Goal: Information Seeking & Learning: Learn about a topic

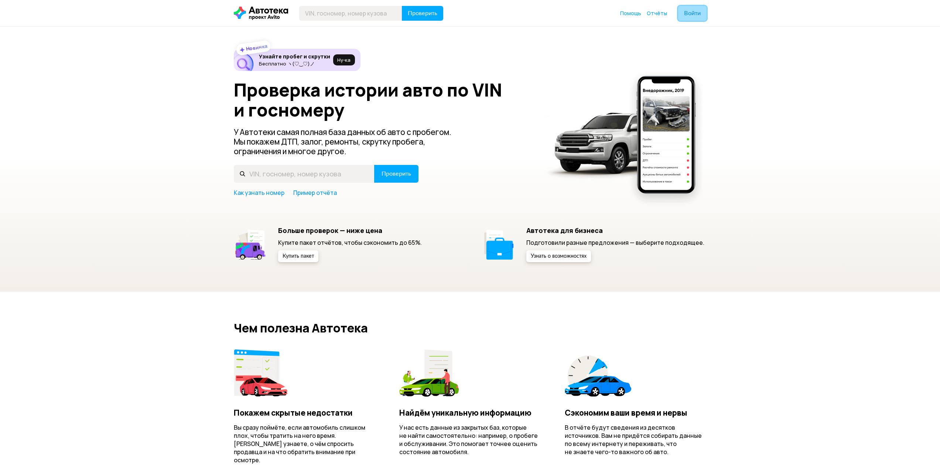
click at [693, 12] on span "Войти" at bounding box center [692, 13] width 17 height 6
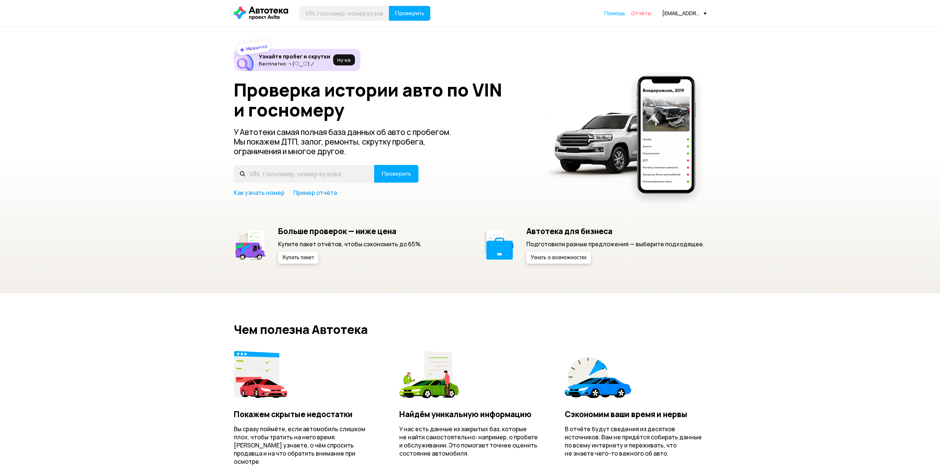
click at [641, 12] on span "Отчёты" at bounding box center [641, 13] width 20 height 7
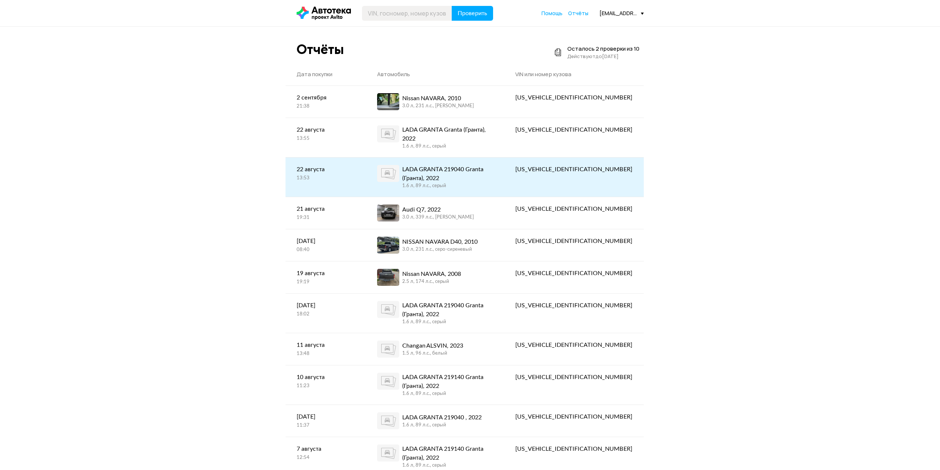
click at [493, 165] on div "LADA GRANTA 219040 Granta (Гранта), 2022" at bounding box center [447, 174] width 91 height 18
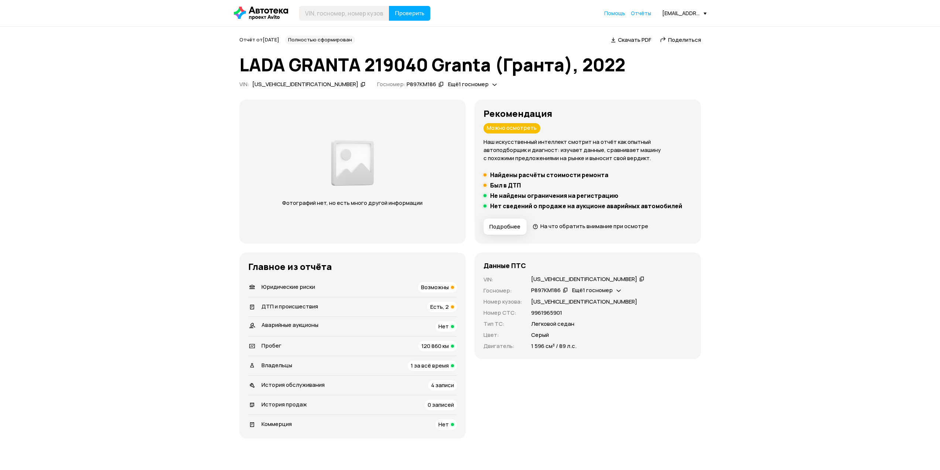
click at [393, 343] on div "Пробег 120 860 км" at bounding box center [352, 346] width 209 height 10
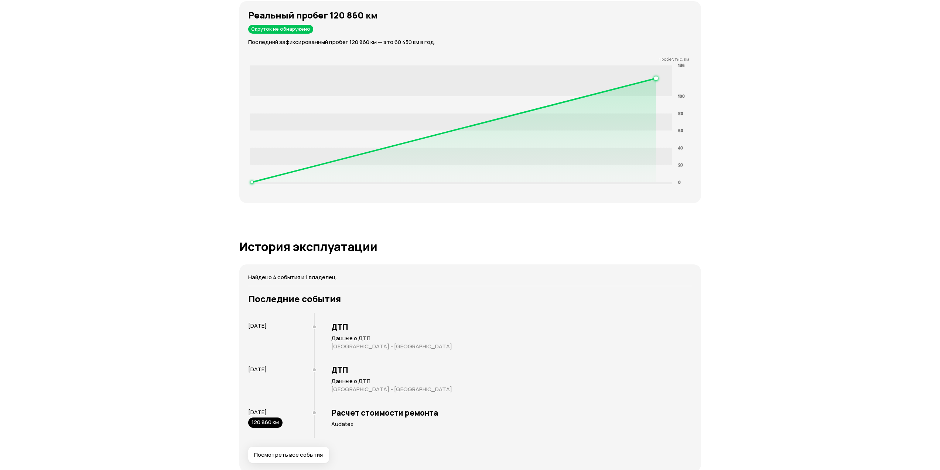
scroll to position [1312, 0]
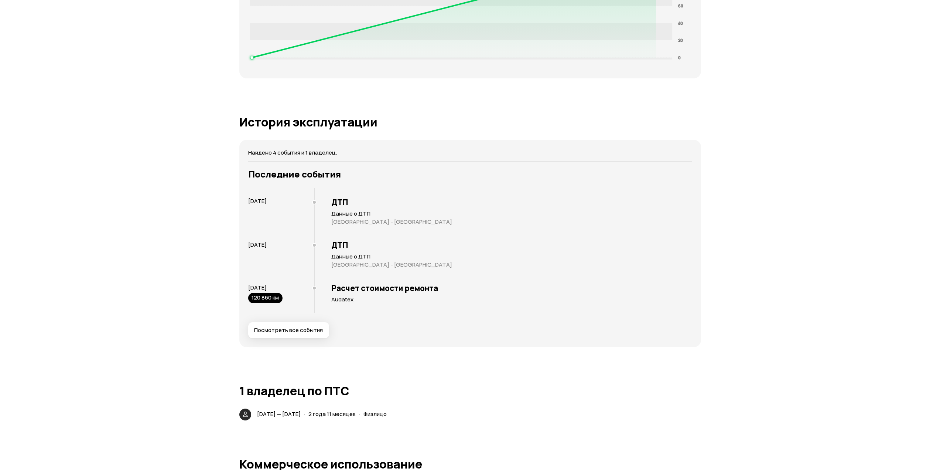
click at [293, 328] on span "Посмотреть все события" at bounding box center [288, 329] width 69 height 7
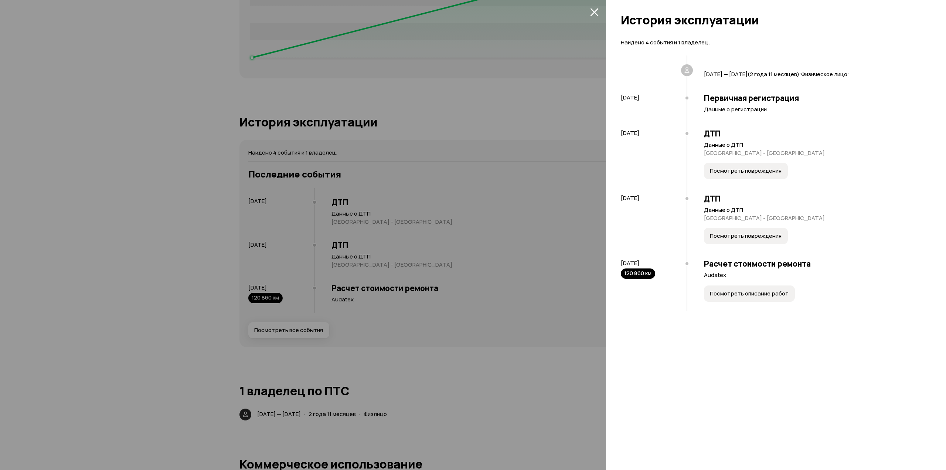
click at [732, 171] on span "Посмотреть повреждения" at bounding box center [746, 170] width 72 height 7
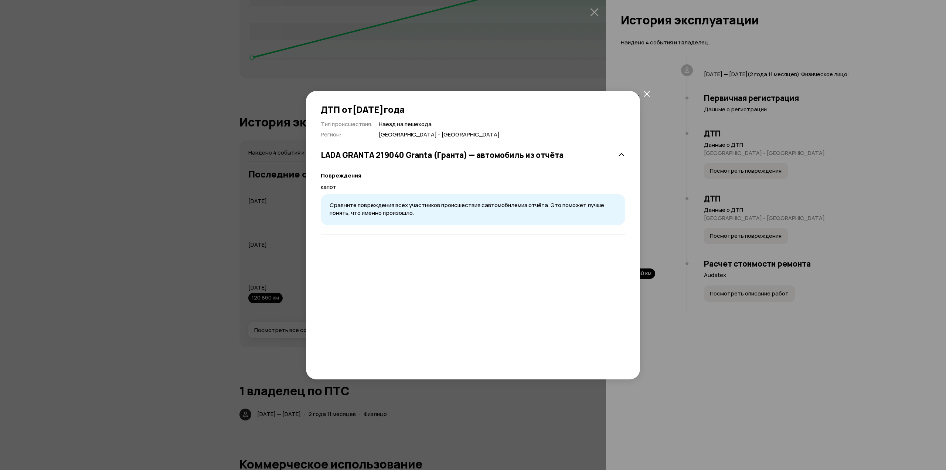
click at [461, 204] on span "Сравните повреждения всех участников происшествия с автомобилем из отчёта. Это …" at bounding box center [467, 209] width 275 height 16
click at [646, 95] on icon "закрыть" at bounding box center [647, 94] width 6 height 6
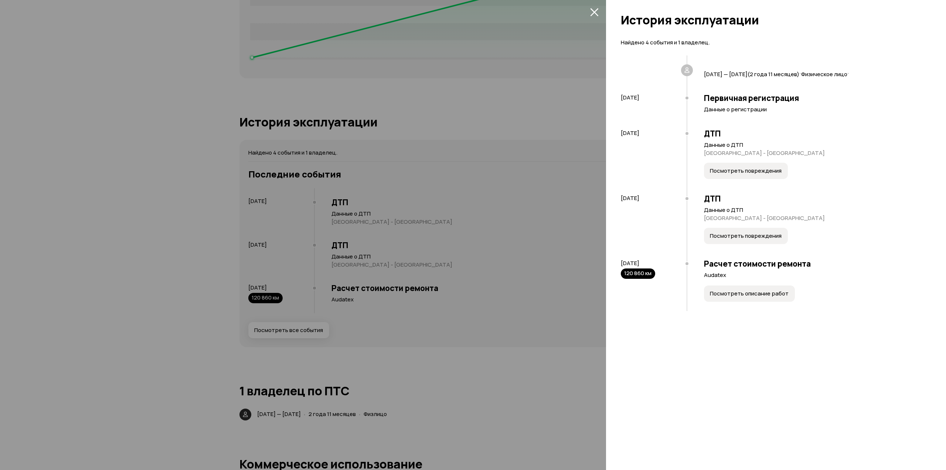
click at [728, 231] on button "Посмотреть повреждения" at bounding box center [746, 236] width 84 height 16
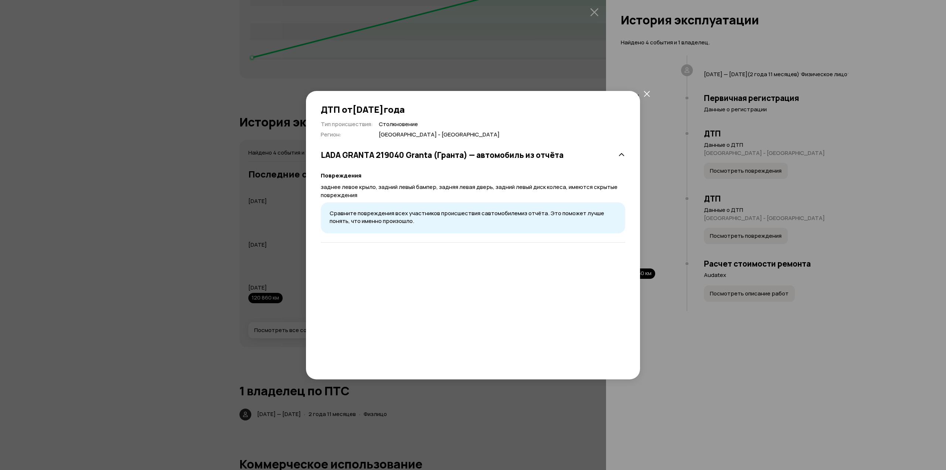
click at [647, 93] on icon "закрыть" at bounding box center [647, 94] width 6 height 6
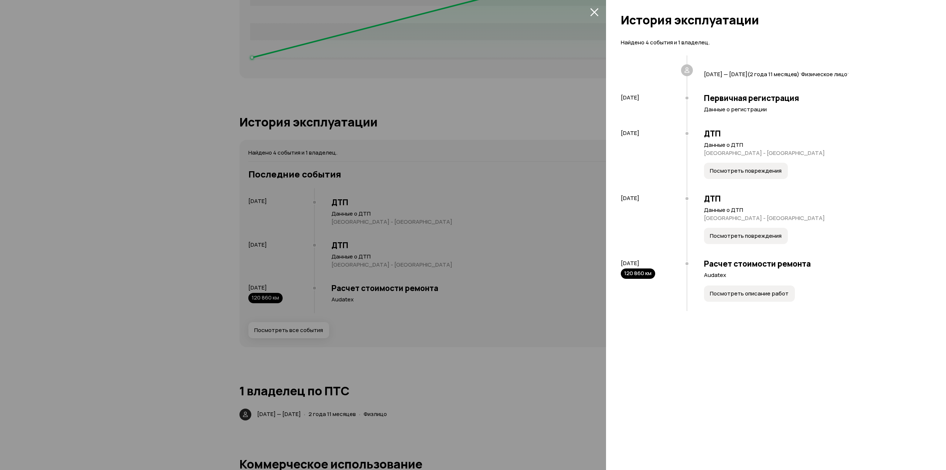
click at [133, 238] on div at bounding box center [473, 235] width 946 height 470
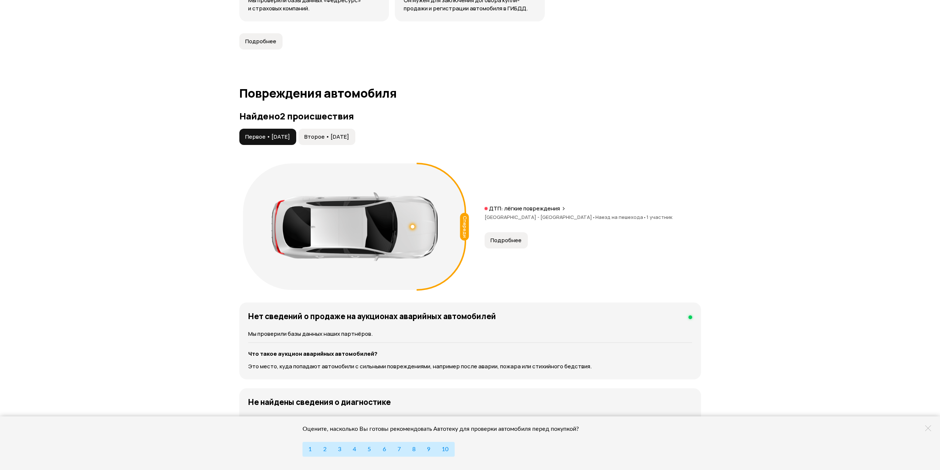
scroll to position [684, 0]
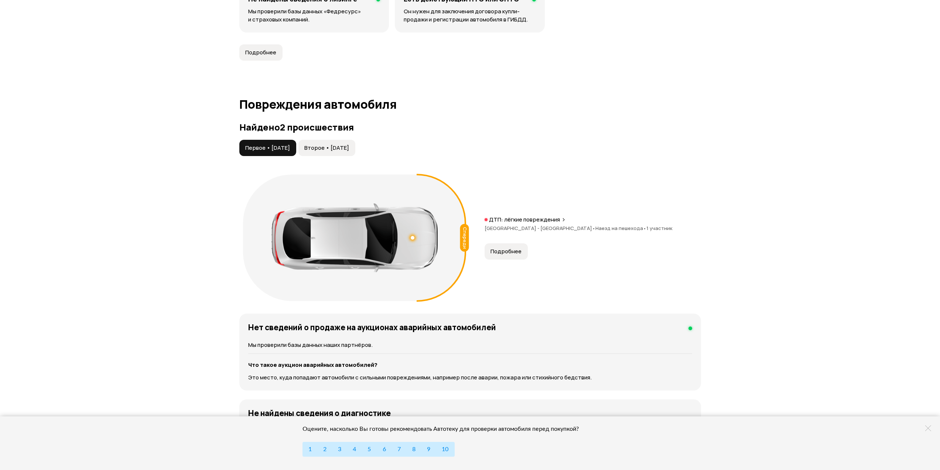
click at [336, 149] on span "Второе • [DATE]" at bounding box center [326, 147] width 45 height 7
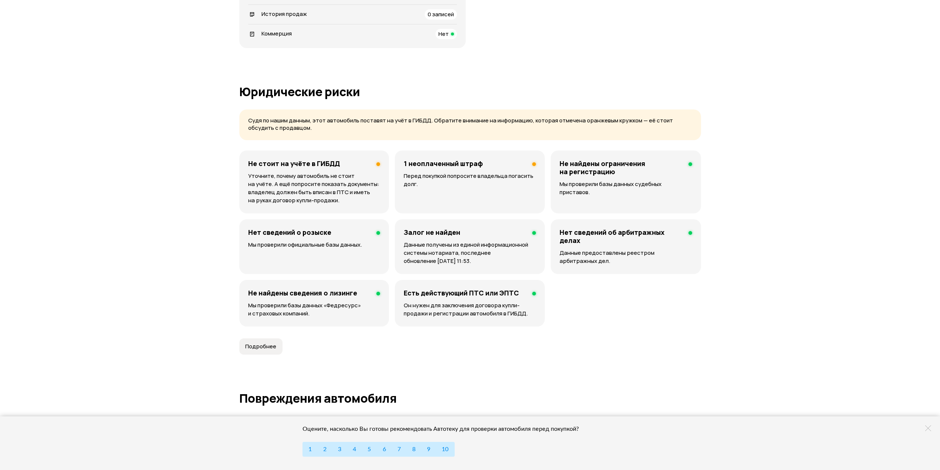
scroll to position [388, 0]
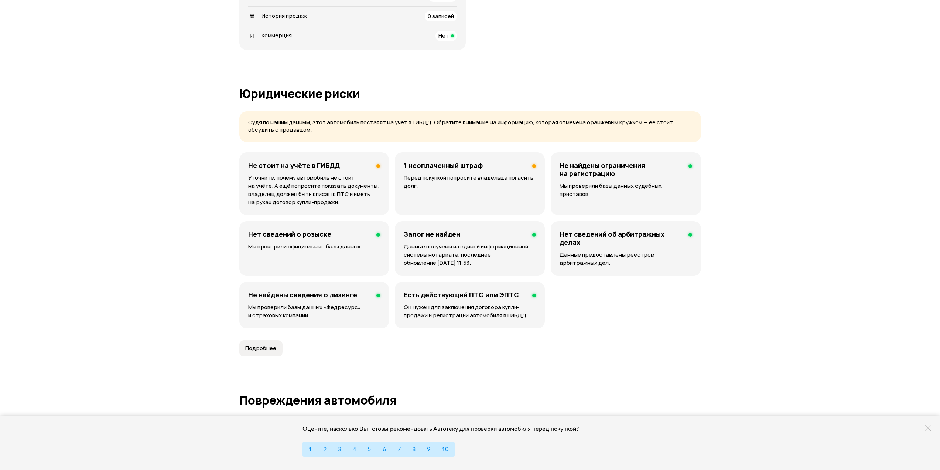
click at [271, 348] on span "Подробнее" at bounding box center [260, 347] width 31 height 7
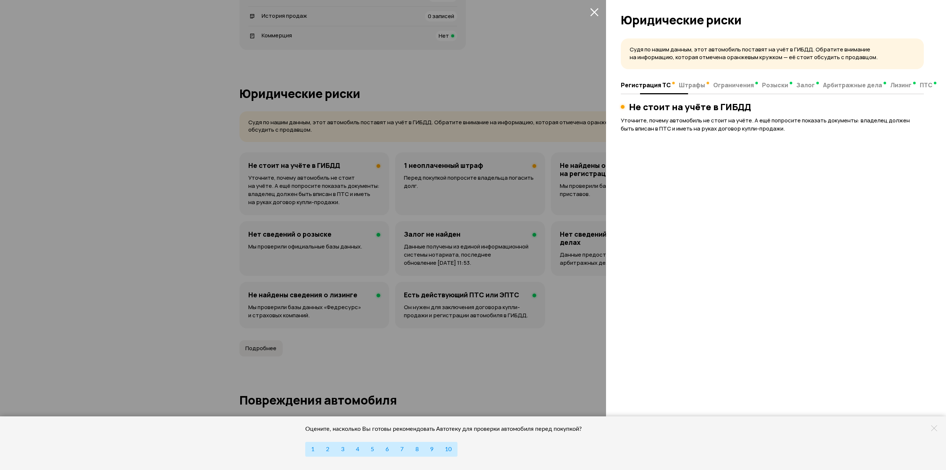
click at [890, 85] on span "Лизинг" at bounding box center [900, 84] width 21 height 7
click at [914, 86] on span "ПТС" at bounding box center [920, 84] width 13 height 7
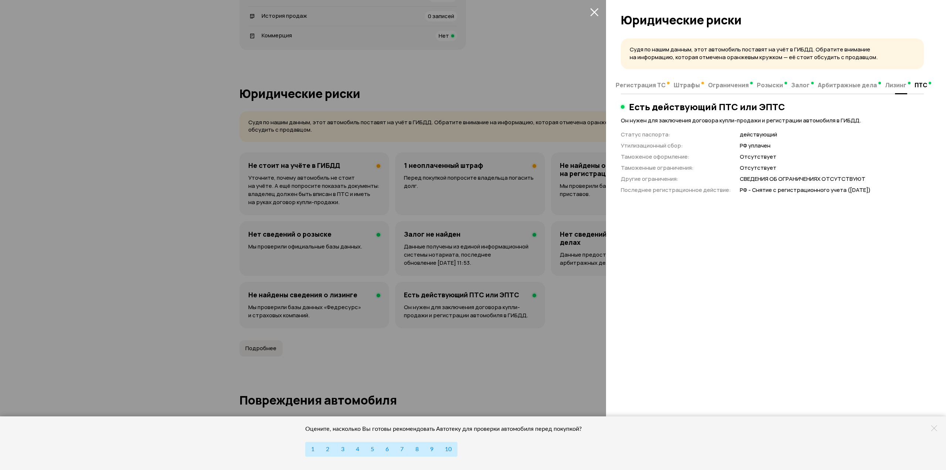
drag, startPoint x: 841, startPoint y: 88, endPoint x: 837, endPoint y: 88, distance: 4.8
click at [841, 88] on span "Арбитражные дела" at bounding box center [847, 84] width 59 height 7
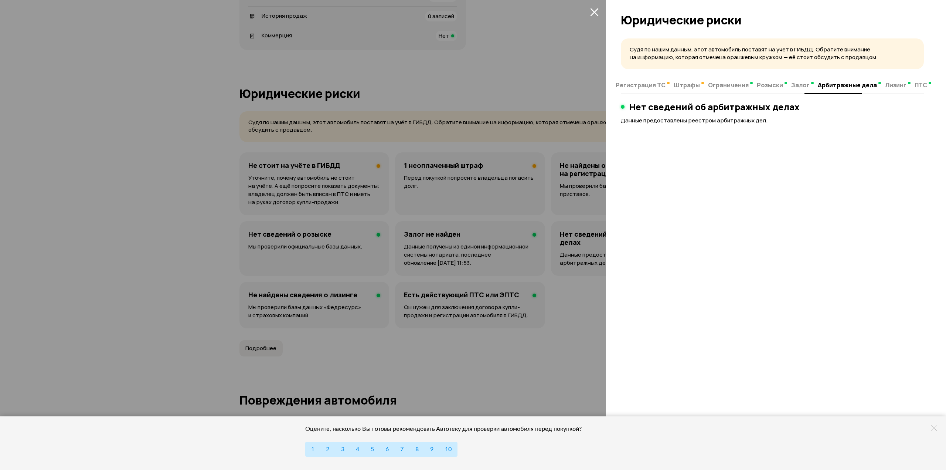
click at [797, 87] on span "Залог" at bounding box center [800, 84] width 18 height 7
click at [767, 84] on span "Розыски" at bounding box center [770, 84] width 26 height 7
click at [727, 84] on span "Ограничения" at bounding box center [731, 84] width 41 height 7
drag, startPoint x: 687, startPoint y: 84, endPoint x: 673, endPoint y: 84, distance: 13.7
click at [687, 84] on span "Штрафы" at bounding box center [692, 84] width 26 height 7
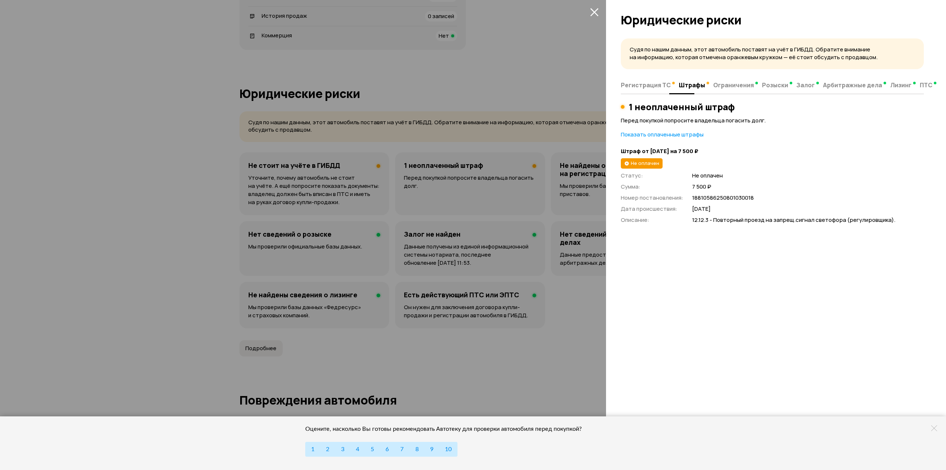
drag, startPoint x: 643, startPoint y: 85, endPoint x: 639, endPoint y: 86, distance: 4.7
click at [643, 85] on span "Регистрация ТС" at bounding box center [646, 84] width 50 height 7
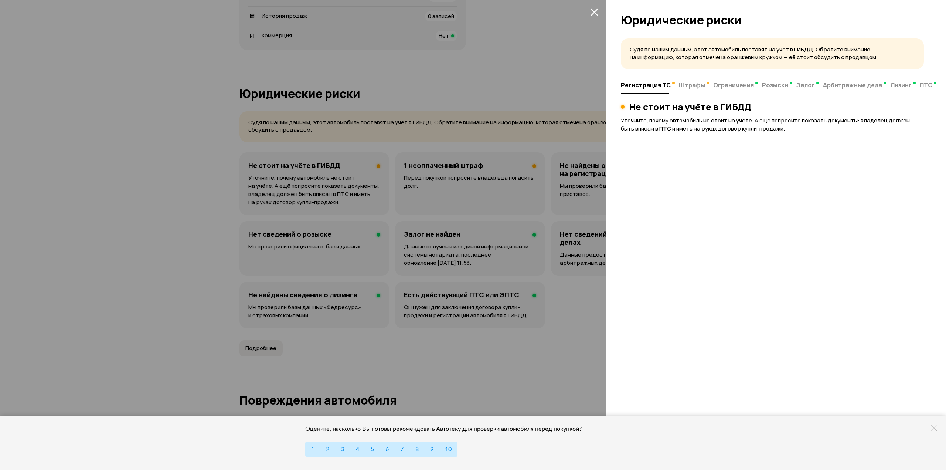
click at [153, 232] on div at bounding box center [473, 235] width 946 height 470
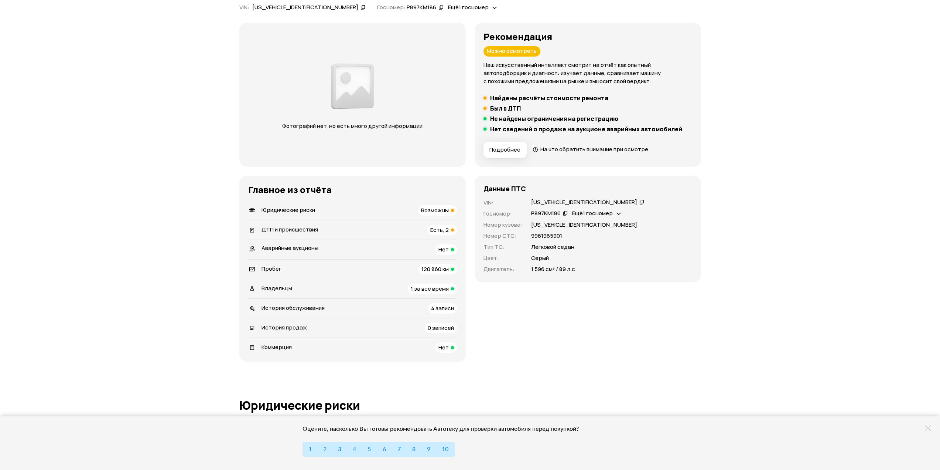
scroll to position [19, 0]
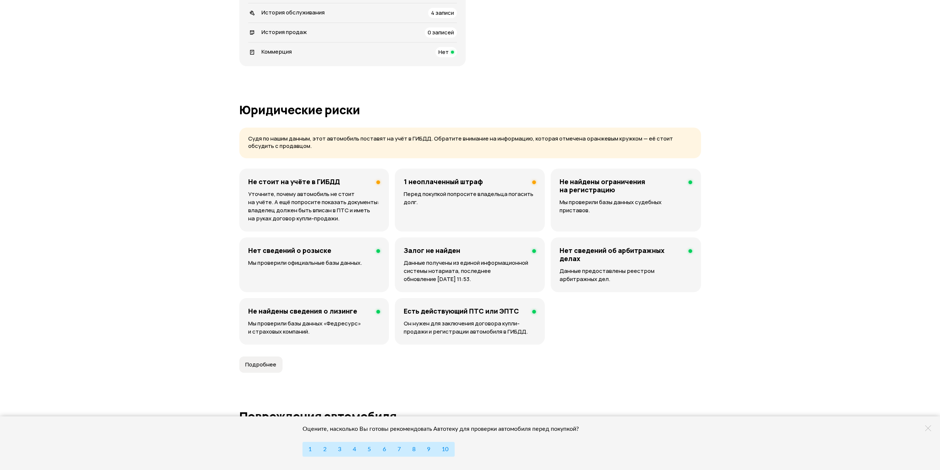
scroll to position [388, 0]
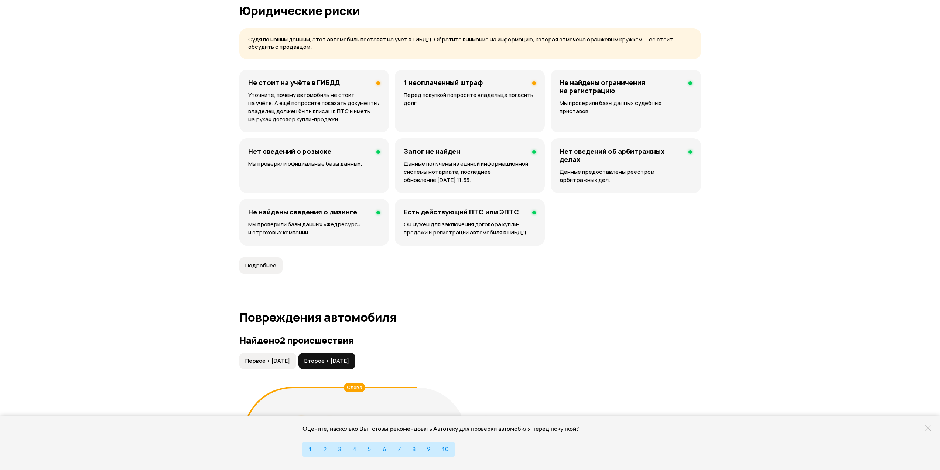
scroll to position [462, 0]
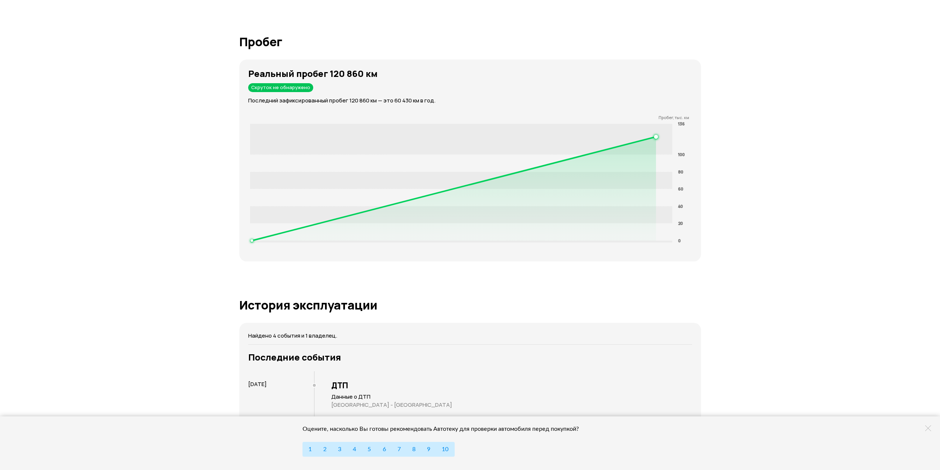
scroll to position [1108, 0]
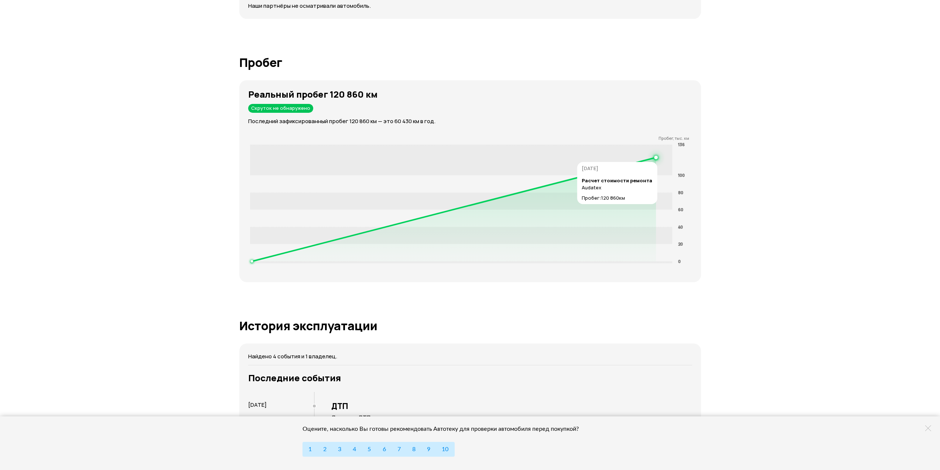
click at [657, 158] on circle at bounding box center [656, 157] width 3 height 3
click at [207, 224] on div "Отчёт от [DATE] Полностью сформирован   Скачать PDF   Поделиться LADA GRANTA 21…" at bounding box center [470, 291] width 940 height 2747
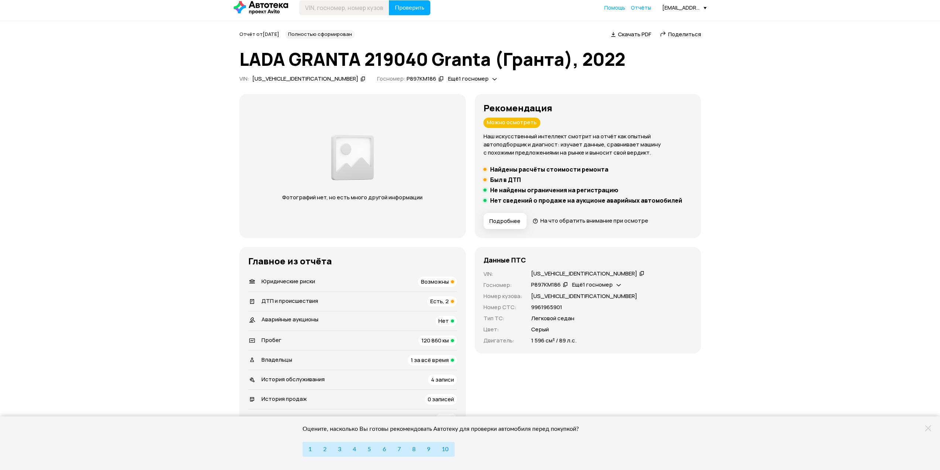
scroll to position [0, 0]
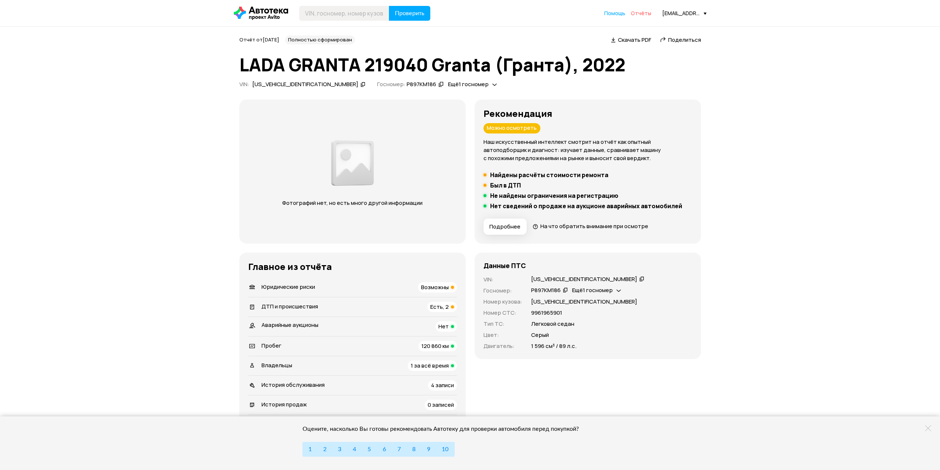
click at [640, 12] on span "Отчёты" at bounding box center [641, 13] width 20 height 7
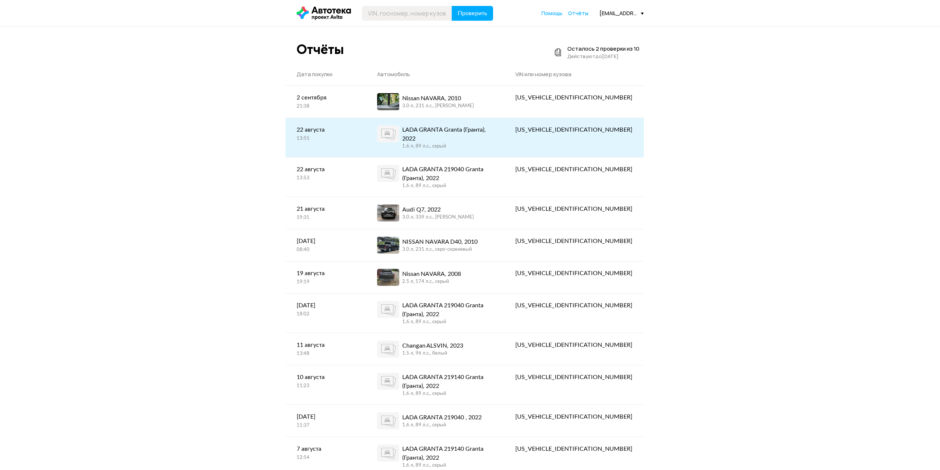
click at [504, 132] on link "LADA GRANTA Granta (Гранта), 2022 1.6 л, 89 л.c., серый" at bounding box center [435, 137] width 138 height 39
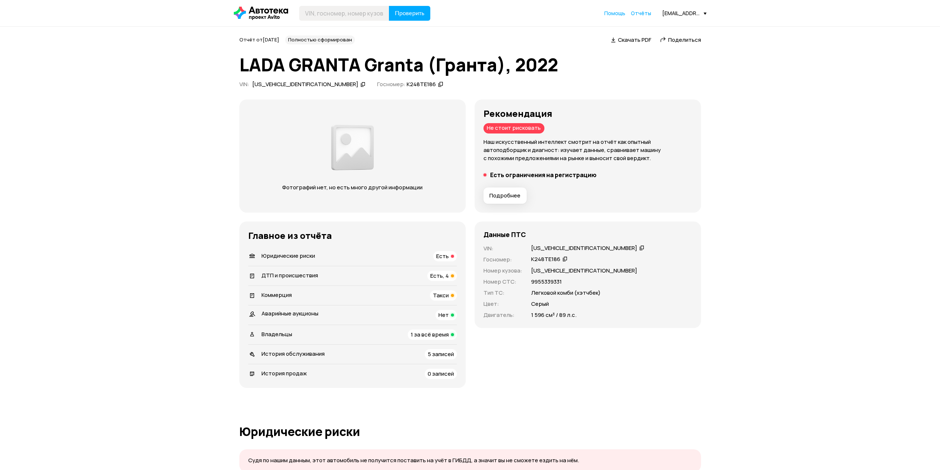
click at [507, 193] on span "Подробнее" at bounding box center [505, 195] width 31 height 7
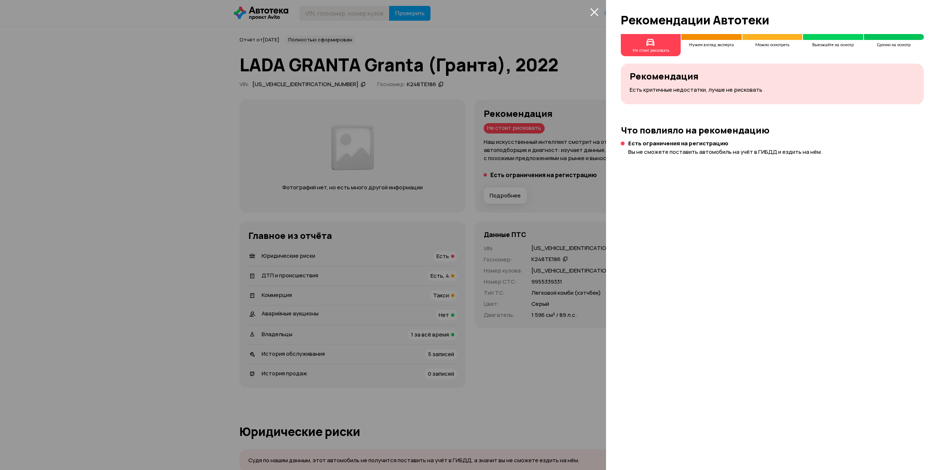
click at [194, 210] on div at bounding box center [473, 235] width 946 height 470
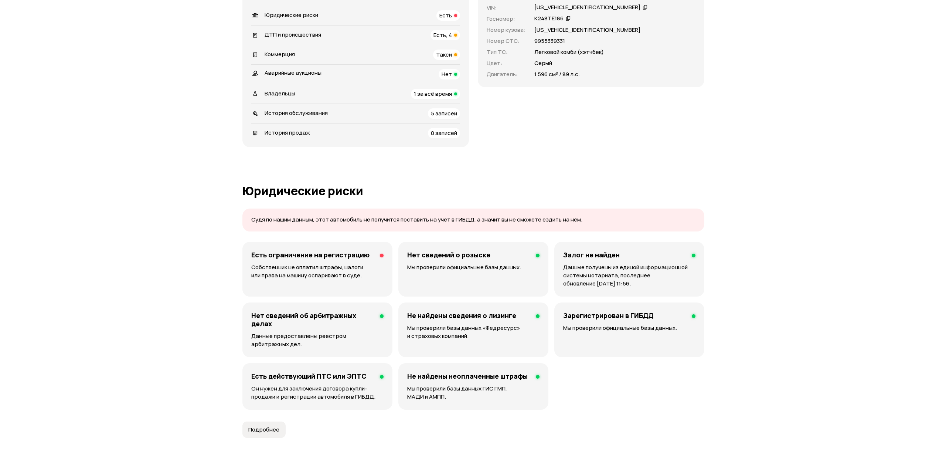
scroll to position [333, 0]
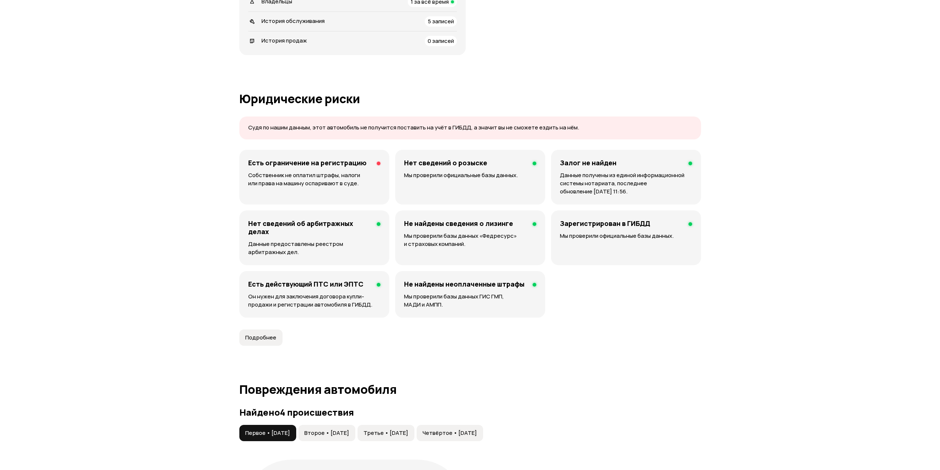
click at [311, 178] on p "Собственник не оплатил штрафы, налоги или права на машину оспаривают в суде." at bounding box center [314, 179] width 133 height 16
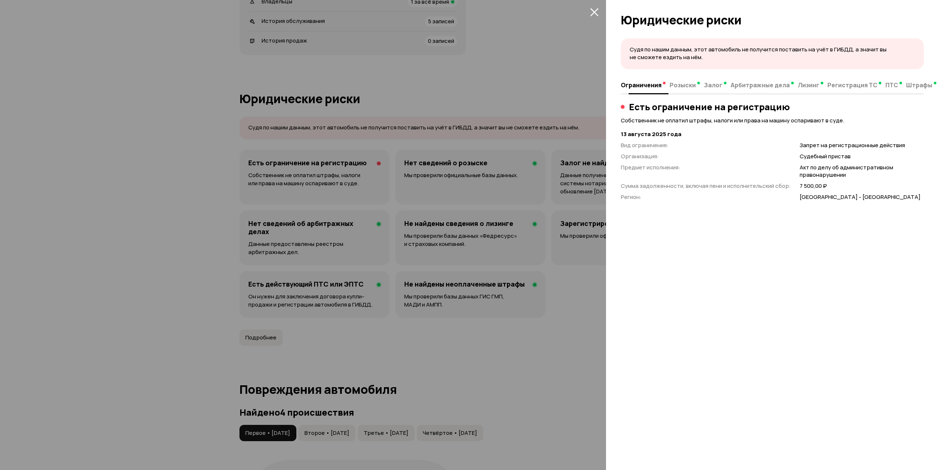
click at [684, 86] on span "Розыски" at bounding box center [683, 84] width 26 height 7
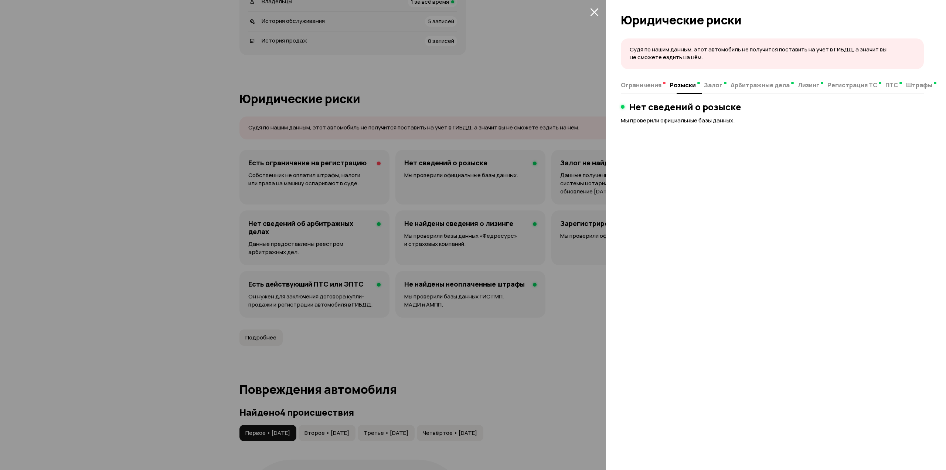
click at [713, 84] on span "Залог" at bounding box center [713, 84] width 18 height 7
click at [741, 85] on span "Арбитражные дела" at bounding box center [759, 84] width 59 height 7
click at [798, 87] on span "Лизинг" at bounding box center [808, 84] width 21 height 7
click at [843, 84] on span "Регистрация ТС" at bounding box center [847, 84] width 50 height 7
click at [880, 84] on span "ПТС" at bounding box center [886, 84] width 13 height 7
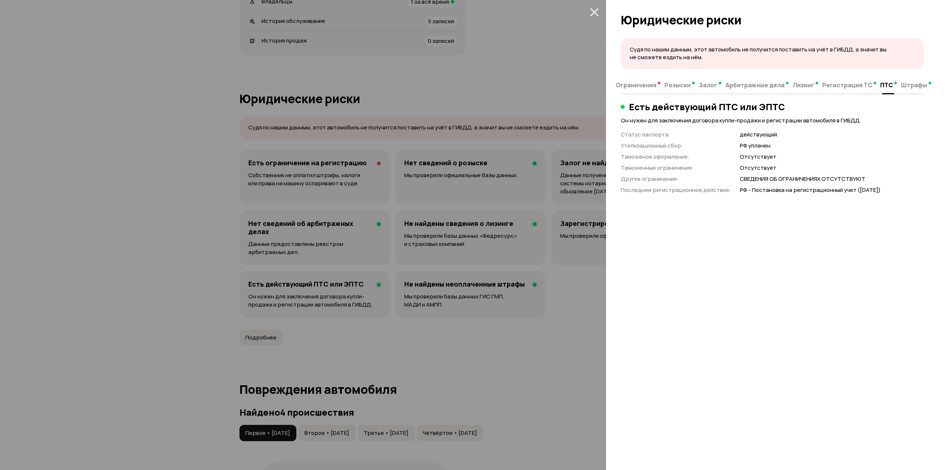
click at [909, 84] on span "Штрафы" at bounding box center [914, 84] width 26 height 7
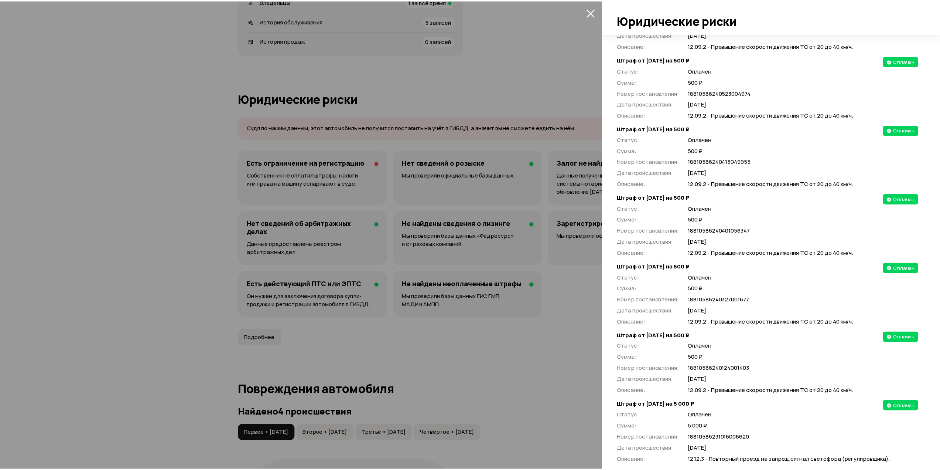
scroll to position [773, 0]
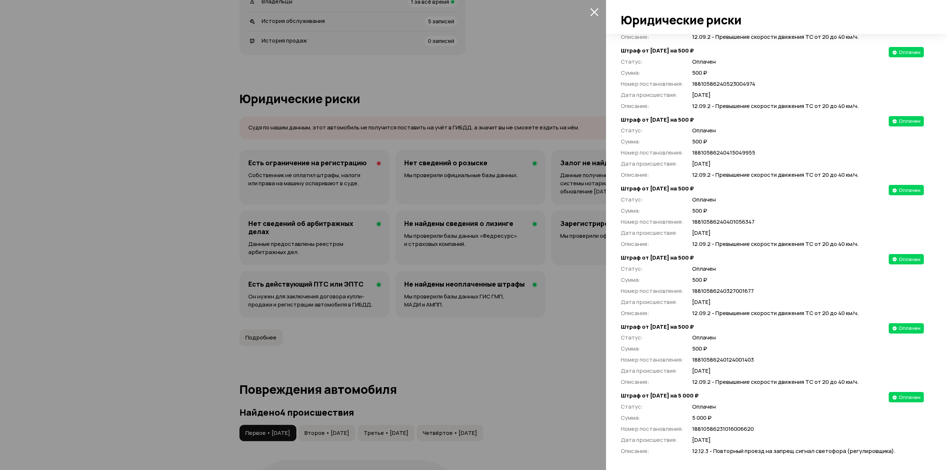
click at [188, 173] on div at bounding box center [473, 235] width 946 height 470
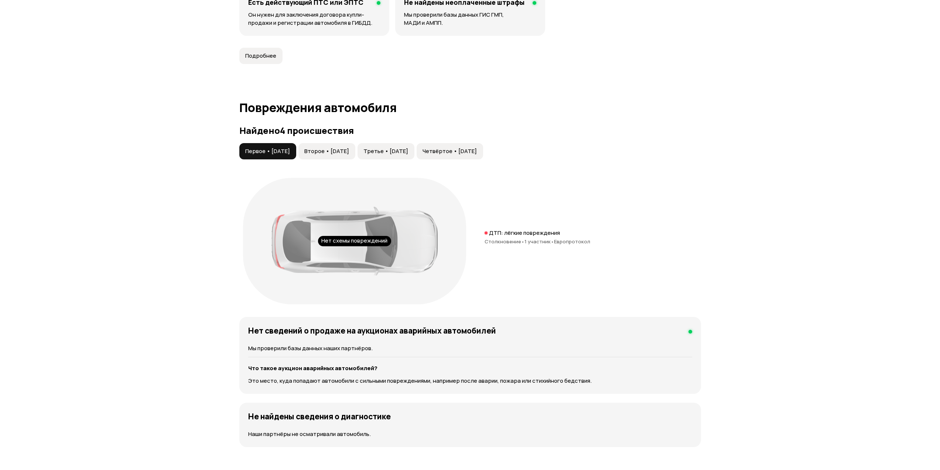
scroll to position [628, 0]
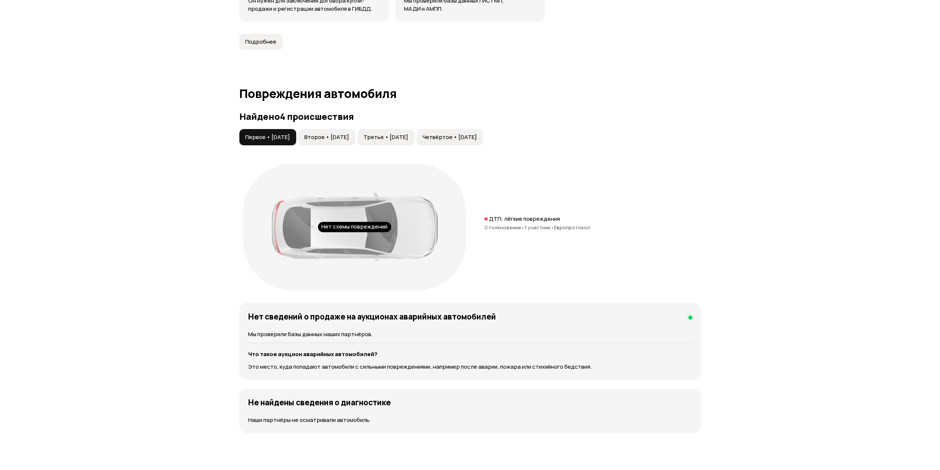
click at [345, 226] on div "Нет схемы повреждений" at bounding box center [354, 227] width 73 height 10
click at [348, 142] on button "Второе • [DATE]" at bounding box center [327, 137] width 57 height 16
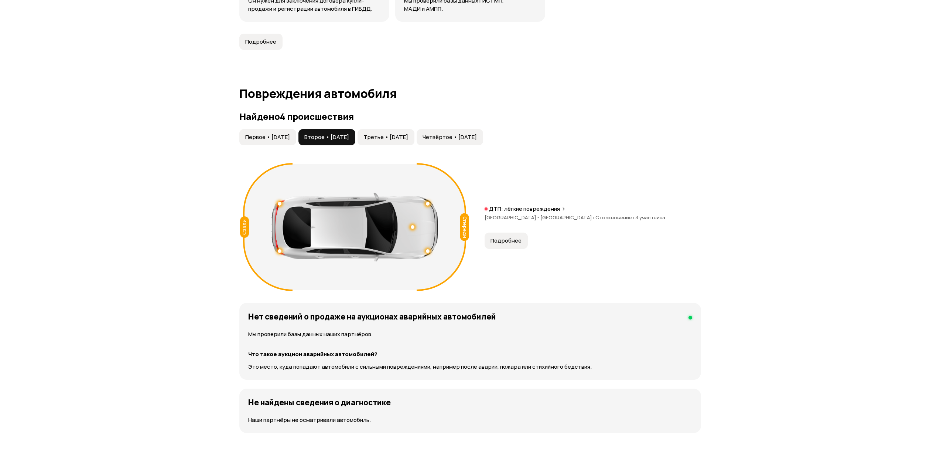
click at [502, 236] on button "Подробнее" at bounding box center [506, 240] width 43 height 16
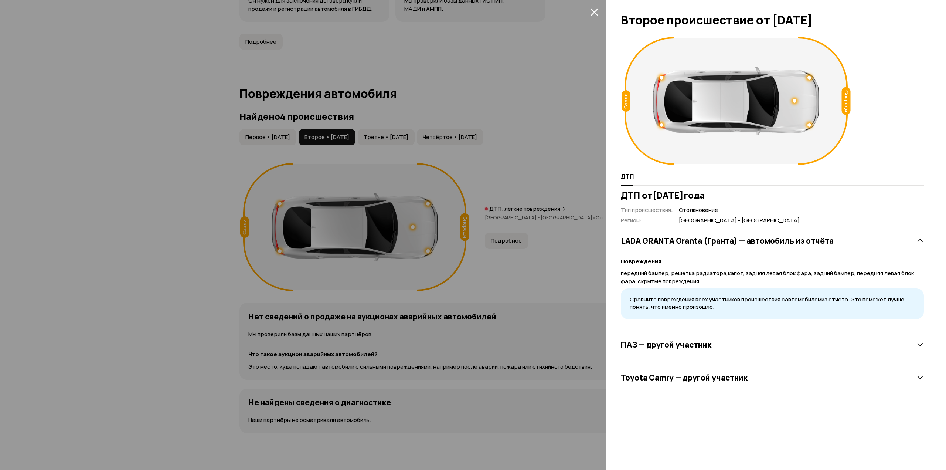
click at [440, 157] on div at bounding box center [473, 235] width 946 height 470
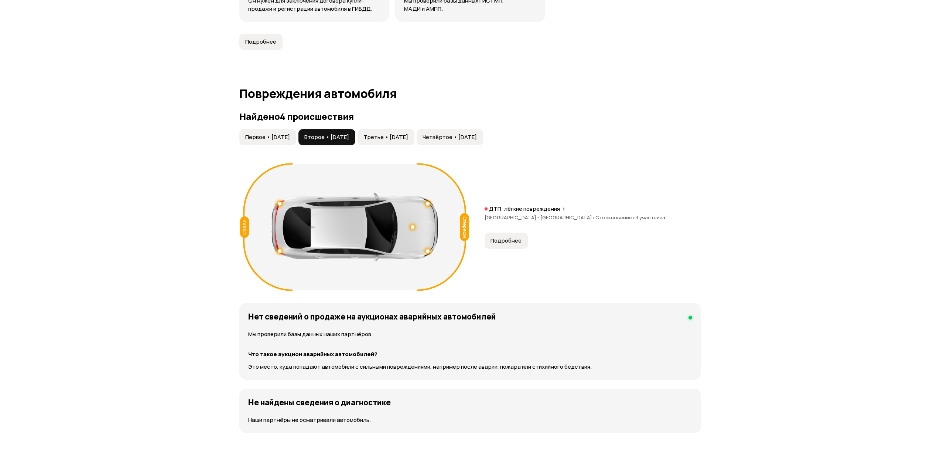
click at [405, 136] on span "Третье • [DATE]" at bounding box center [386, 136] width 45 height 7
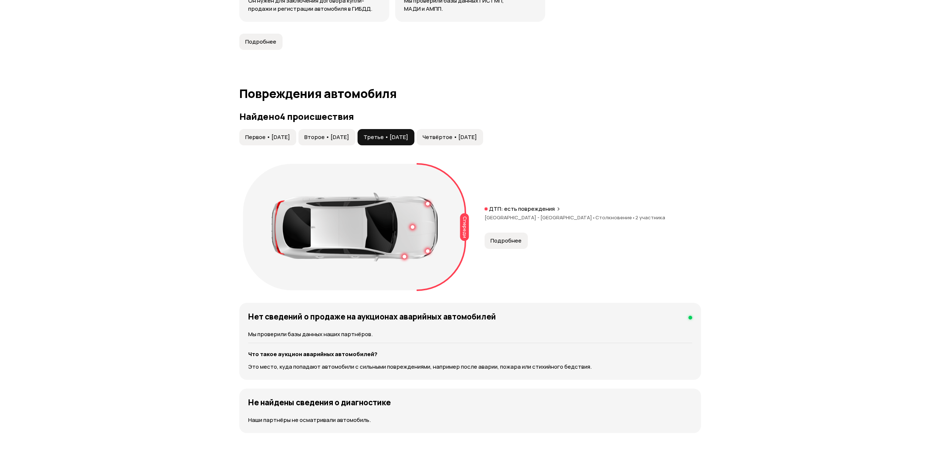
click at [510, 236] on button "Подробнее" at bounding box center [506, 240] width 43 height 16
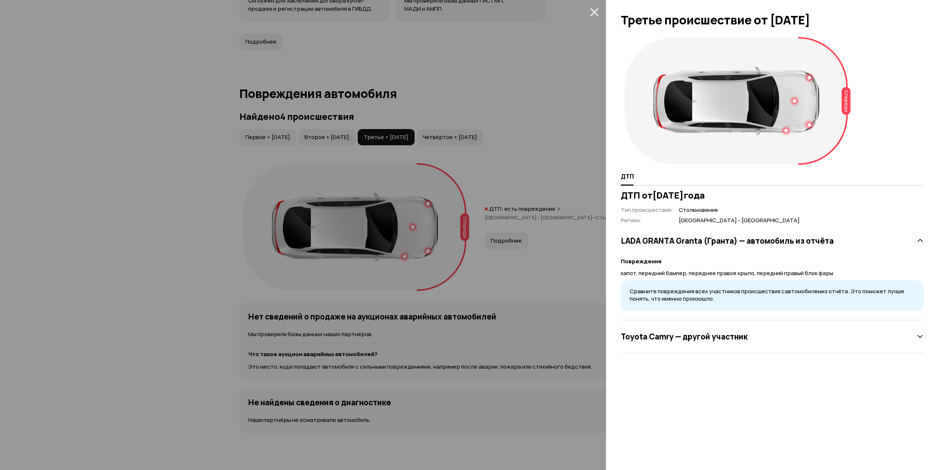
click at [507, 153] on div at bounding box center [473, 235] width 946 height 470
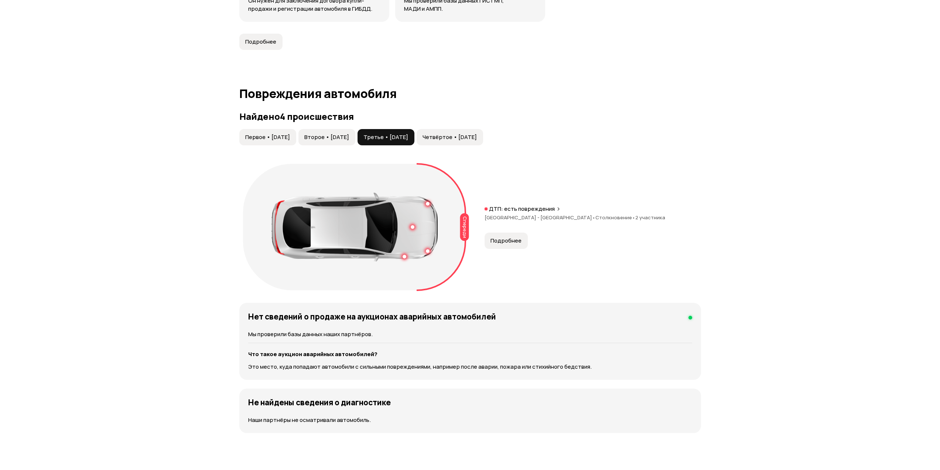
click at [477, 134] on span "Четвёртое • [DATE]" at bounding box center [450, 136] width 54 height 7
click at [503, 184] on div "Спереди Справа ДТП: есть повреждения [GEOGRAPHIC_DATA] - Югра • Столкновение • …" at bounding box center [470, 227] width 462 height 134
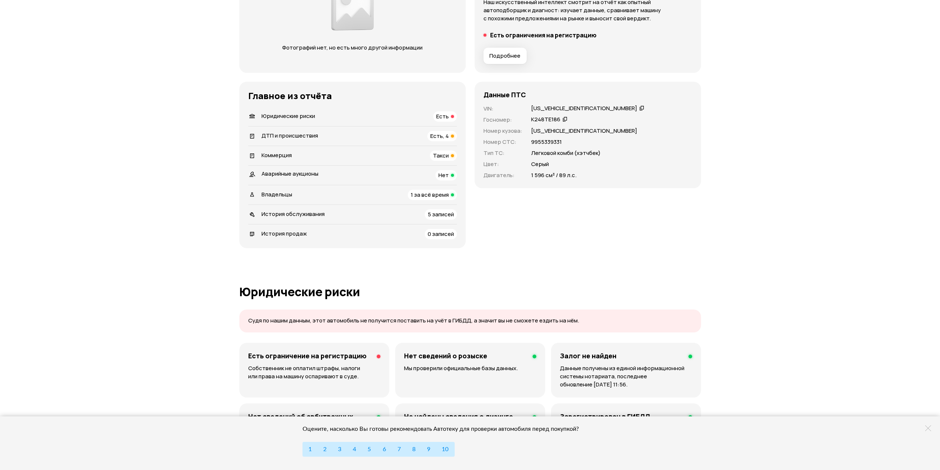
scroll to position [0, 0]
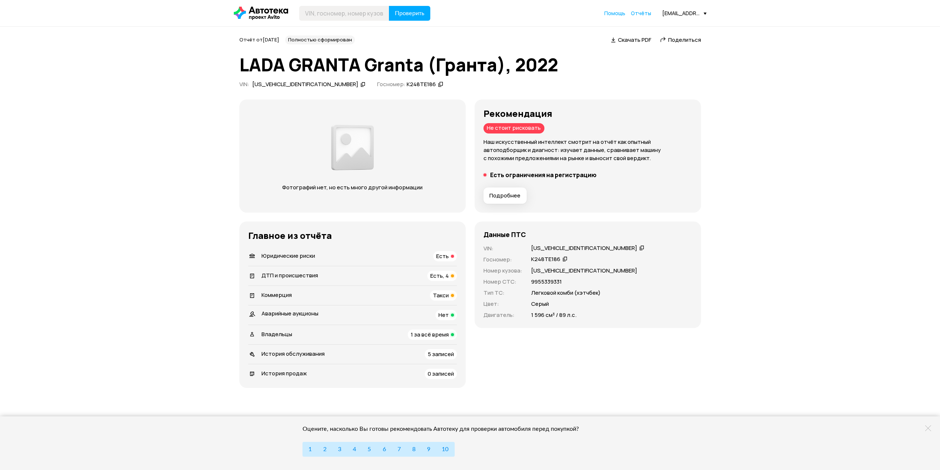
click at [378, 259] on div "Юридические риски Есть" at bounding box center [352, 256] width 209 height 10
click at [503, 195] on span "Подробнее" at bounding box center [505, 195] width 31 height 7
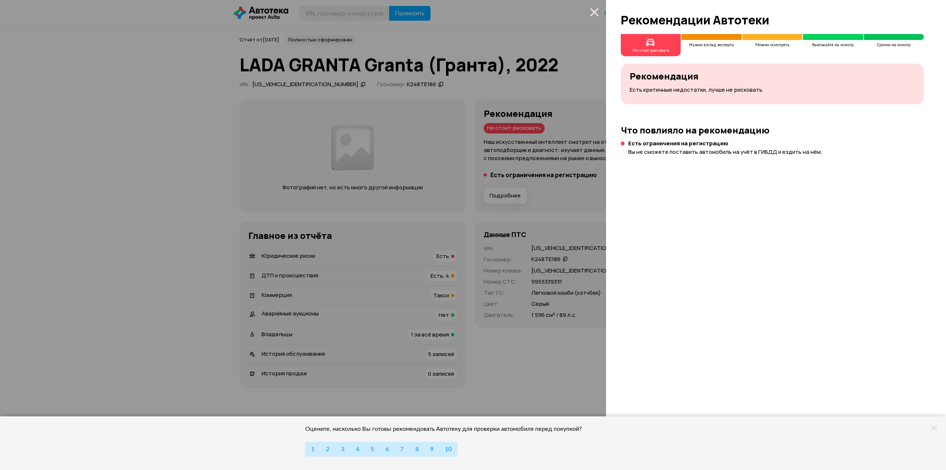
click at [706, 41] on div "Нужен взгляд эксперта" at bounding box center [711, 45] width 60 height 22
click at [666, 53] on div "Не стоит рисковать" at bounding box center [651, 50] width 37 height 4
click at [139, 121] on div at bounding box center [473, 235] width 946 height 470
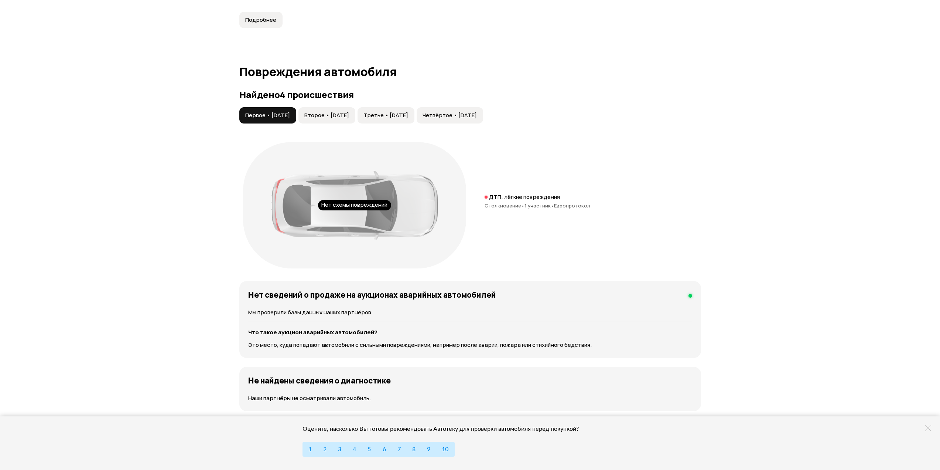
scroll to position [517, 0]
